Goal: Task Accomplishment & Management: Manage account settings

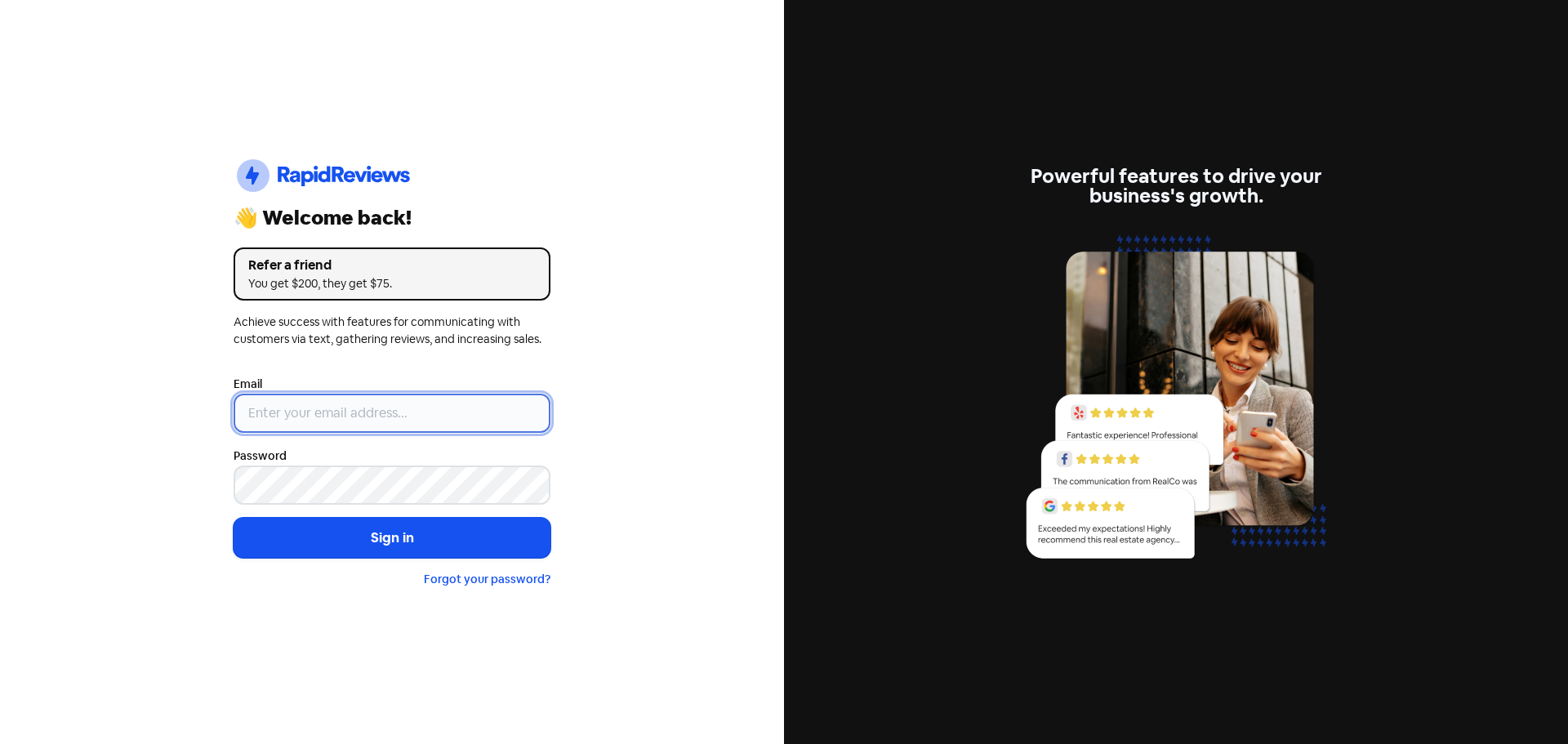
click at [280, 412] on input "email" at bounding box center [391, 414] width 317 height 39
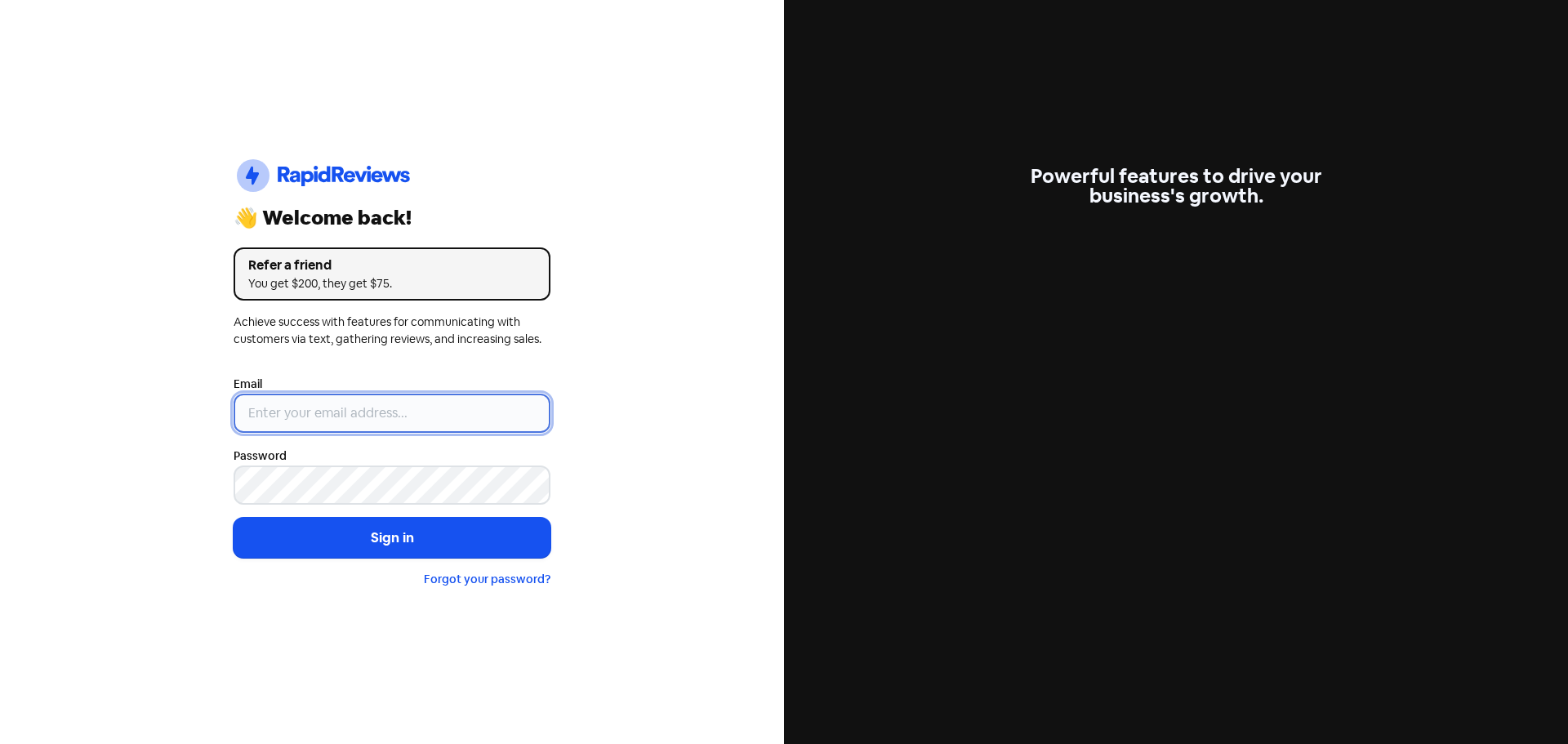
type input "[EMAIL_ADDRESS][DOMAIN_NAME]"
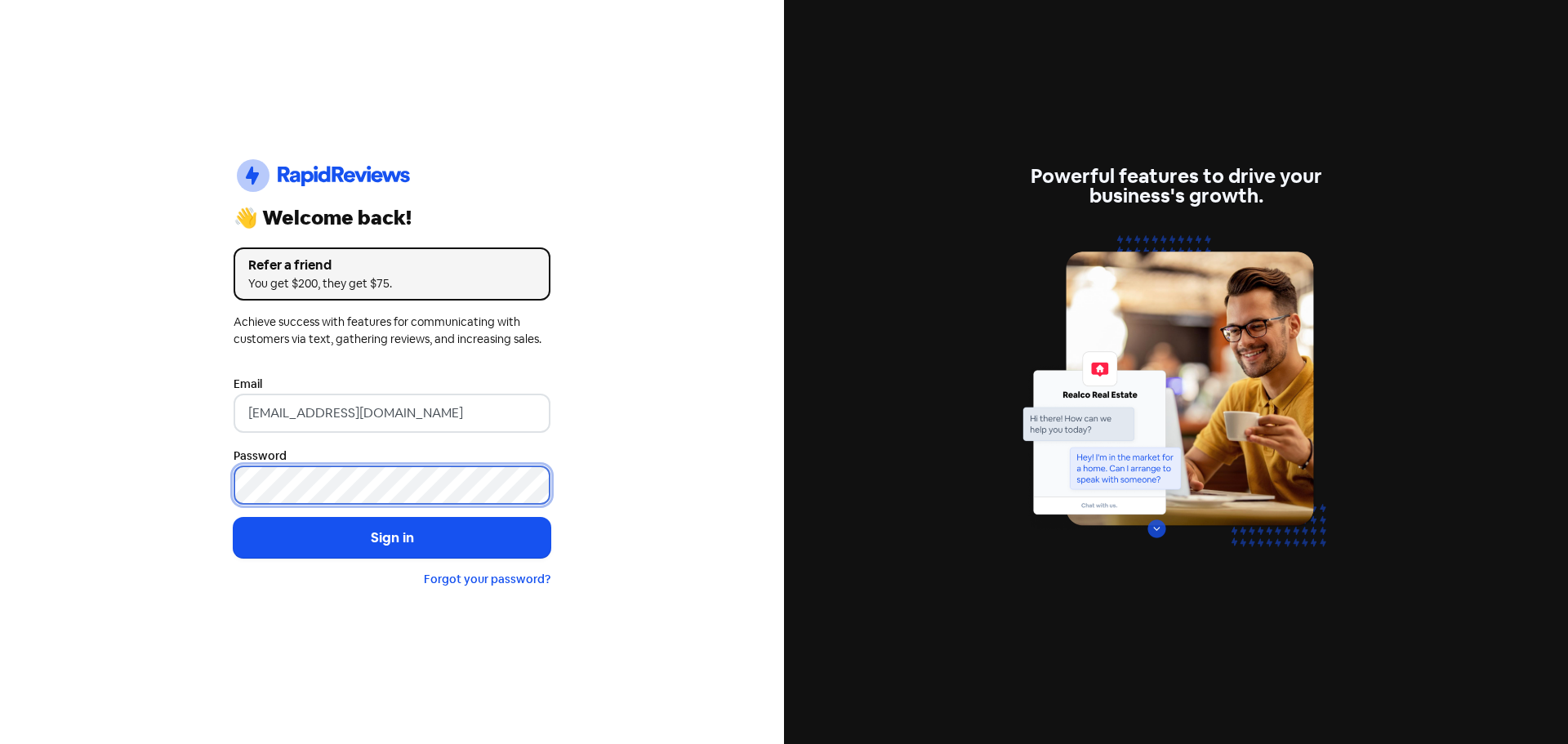
click at [233, 518] on button "Sign in" at bounding box center [391, 538] width 317 height 41
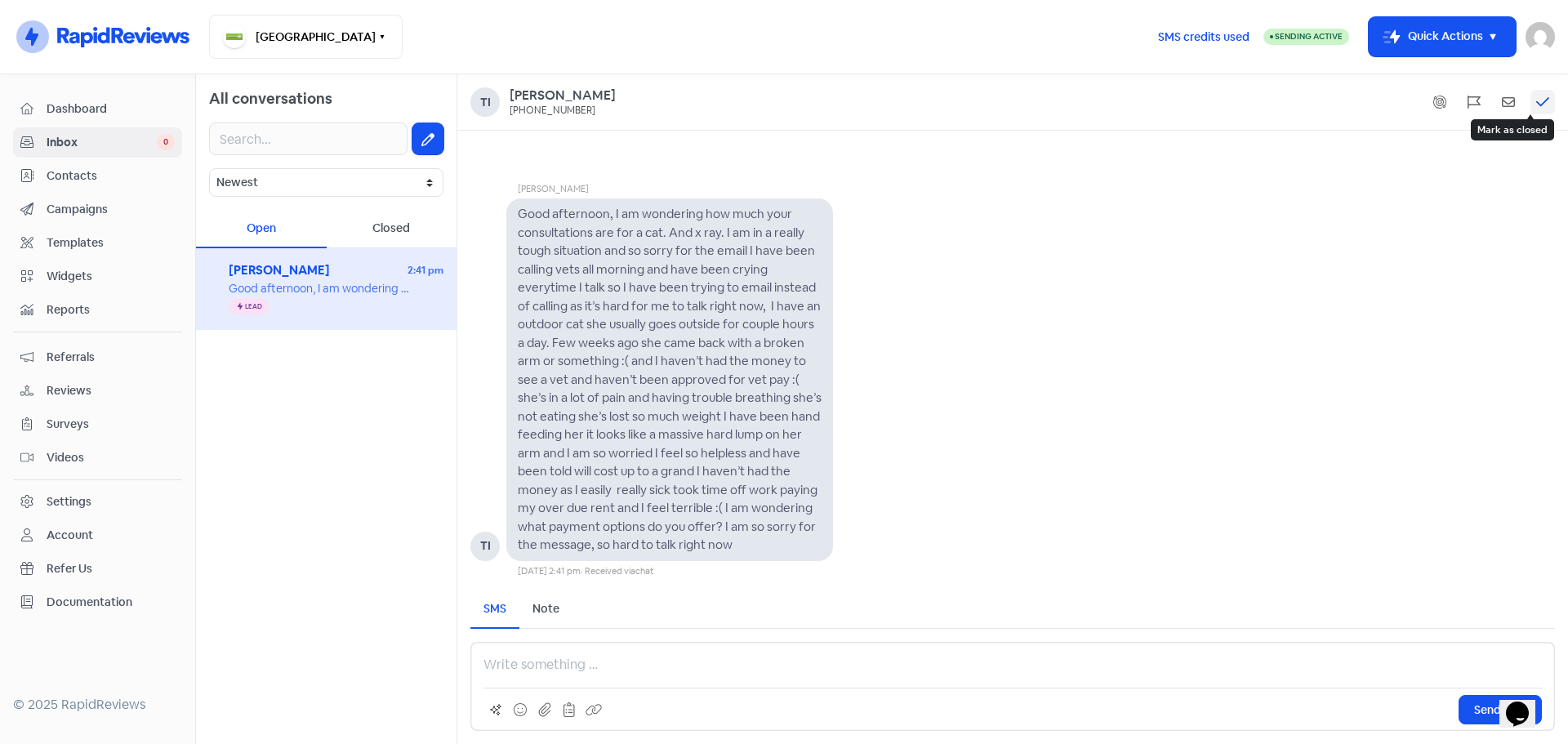
click at [1543, 101] on icon at bounding box center [1542, 102] width 13 height 15
